Goal: Task Accomplishment & Management: Use online tool/utility

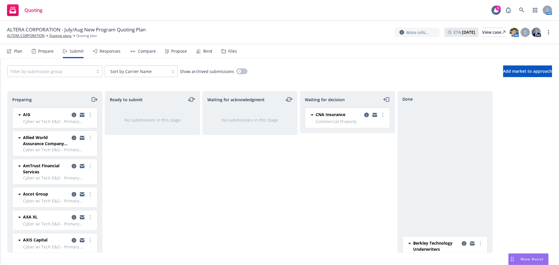
scroll to position [175, 0]
